Goal: Task Accomplishment & Management: Manage account settings

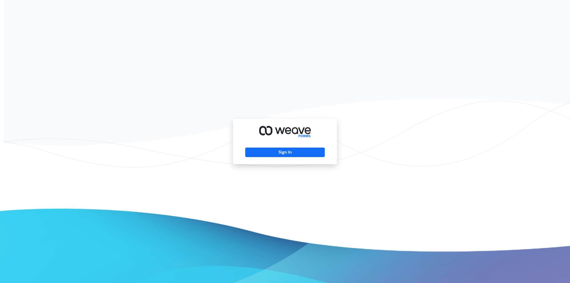
click at [259, 147] on div "Sign In" at bounding box center [285, 141] width 104 height 45
click at [261, 152] on button "Sign In" at bounding box center [284, 153] width 79 height 10
